Goal: Information Seeking & Learning: Learn about a topic

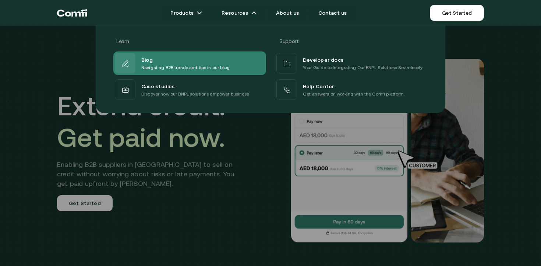
click at [178, 59] on div "Blog" at bounding box center [185, 59] width 88 height 9
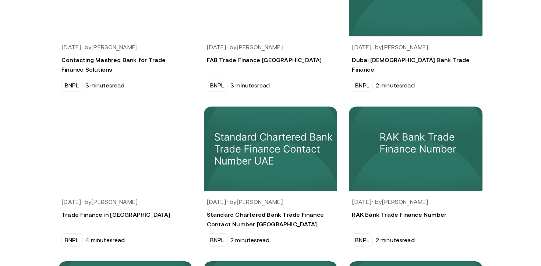
scroll to position [452, 0]
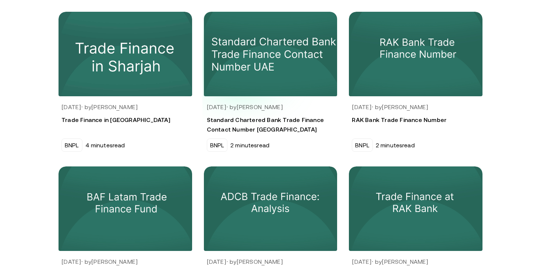
click at [239, 76] on img at bounding box center [270, 54] width 140 height 89
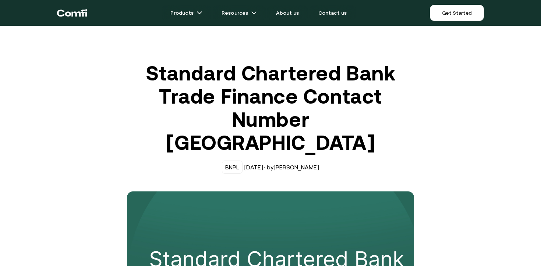
click at [80, 13] on icon "Return to the top of the Comfi home page" at bounding box center [75, 13] width 9 height 5
